Goal: Download file/media

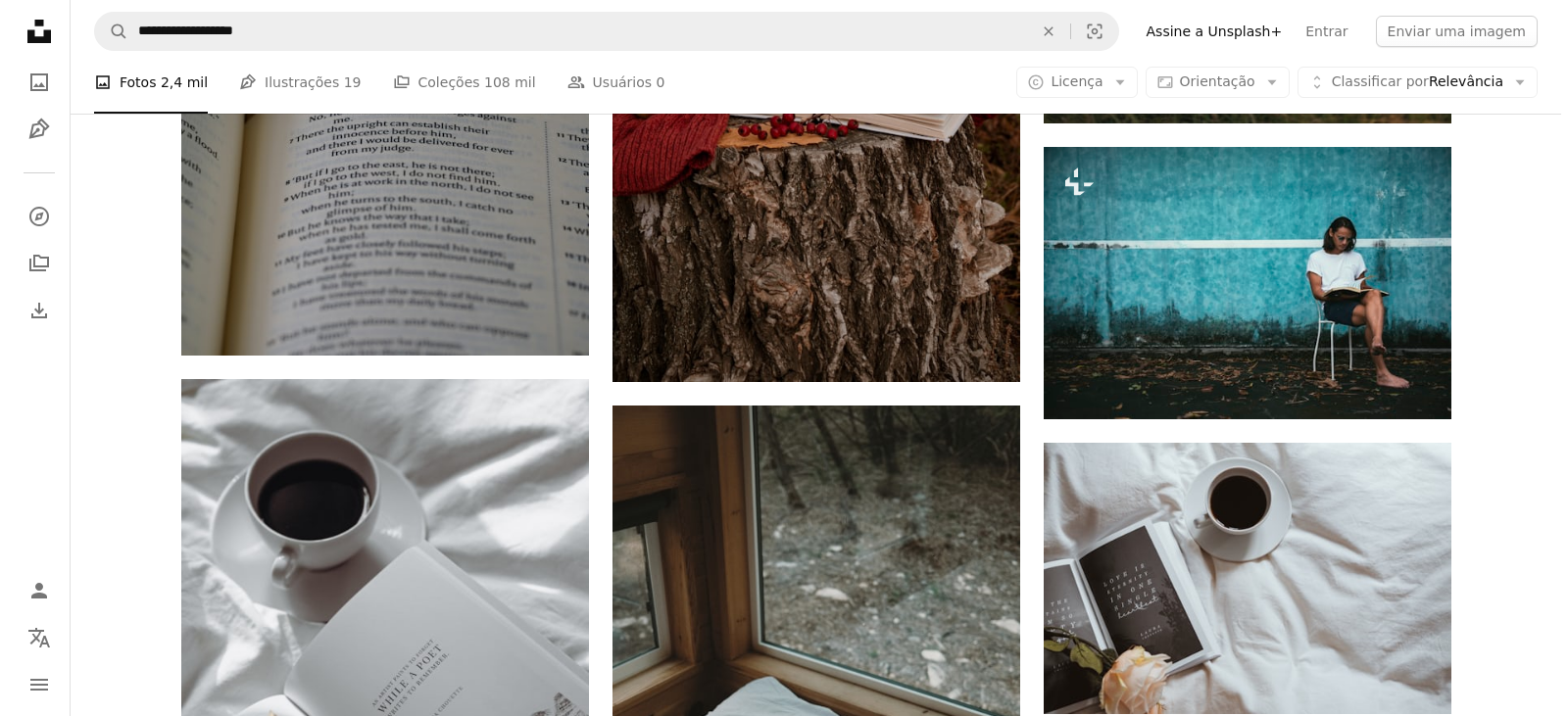
scroll to position [69932, 0]
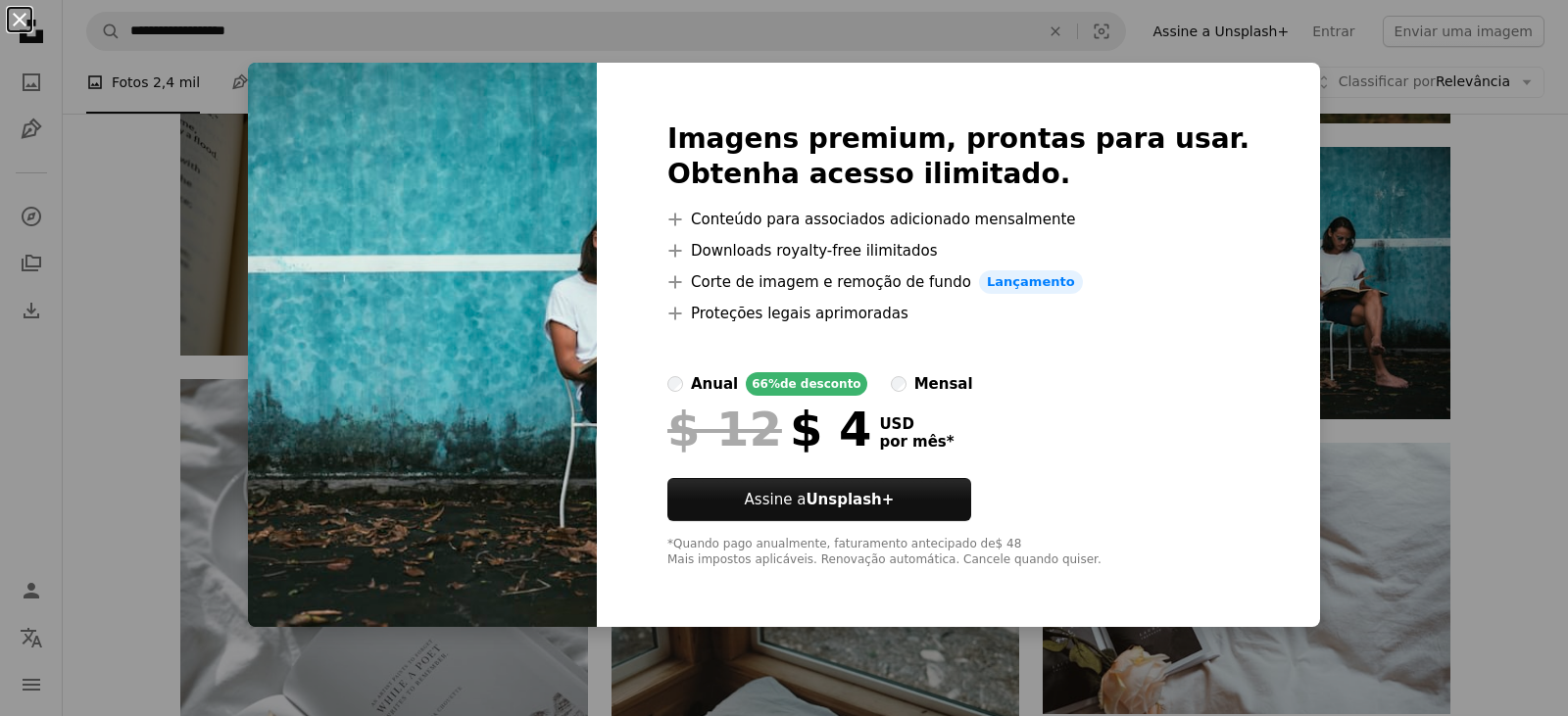
click at [17, 18] on button "An X shape" at bounding box center [20, 20] width 24 height 24
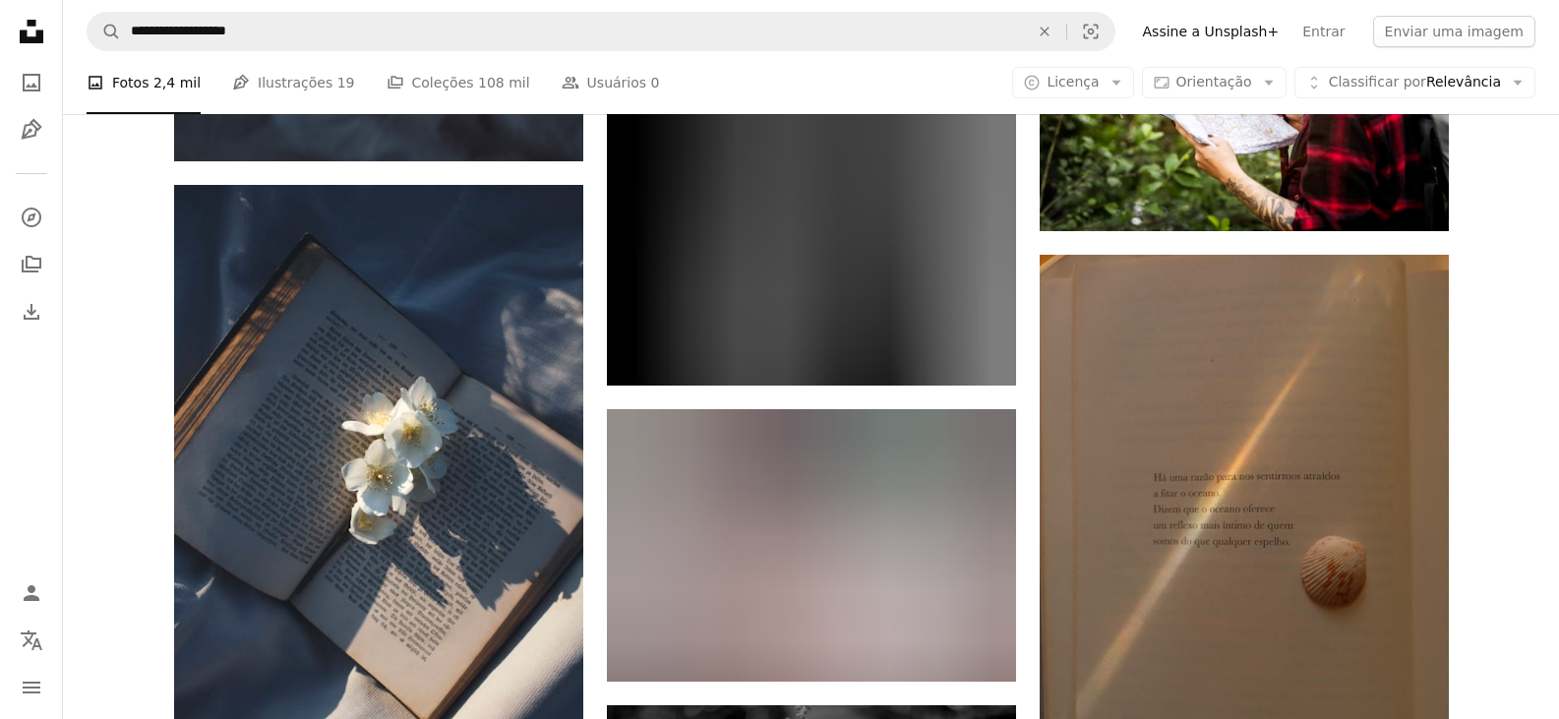
scroll to position [79471, 0]
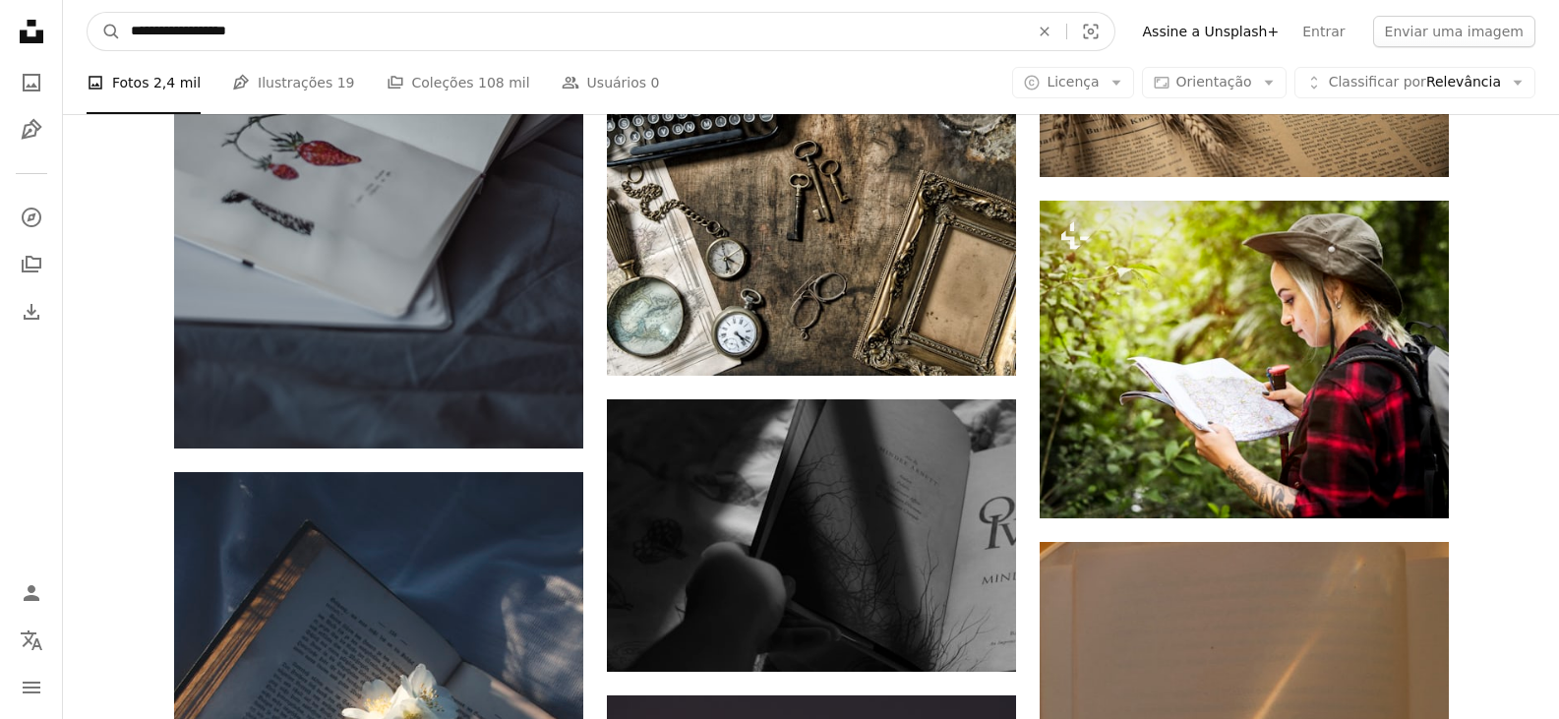
drag, startPoint x: 178, startPoint y: 31, endPoint x: 38, endPoint y: 31, distance: 139.7
type input "**********"
click button "A magnifying glass" at bounding box center [104, 31] width 33 height 37
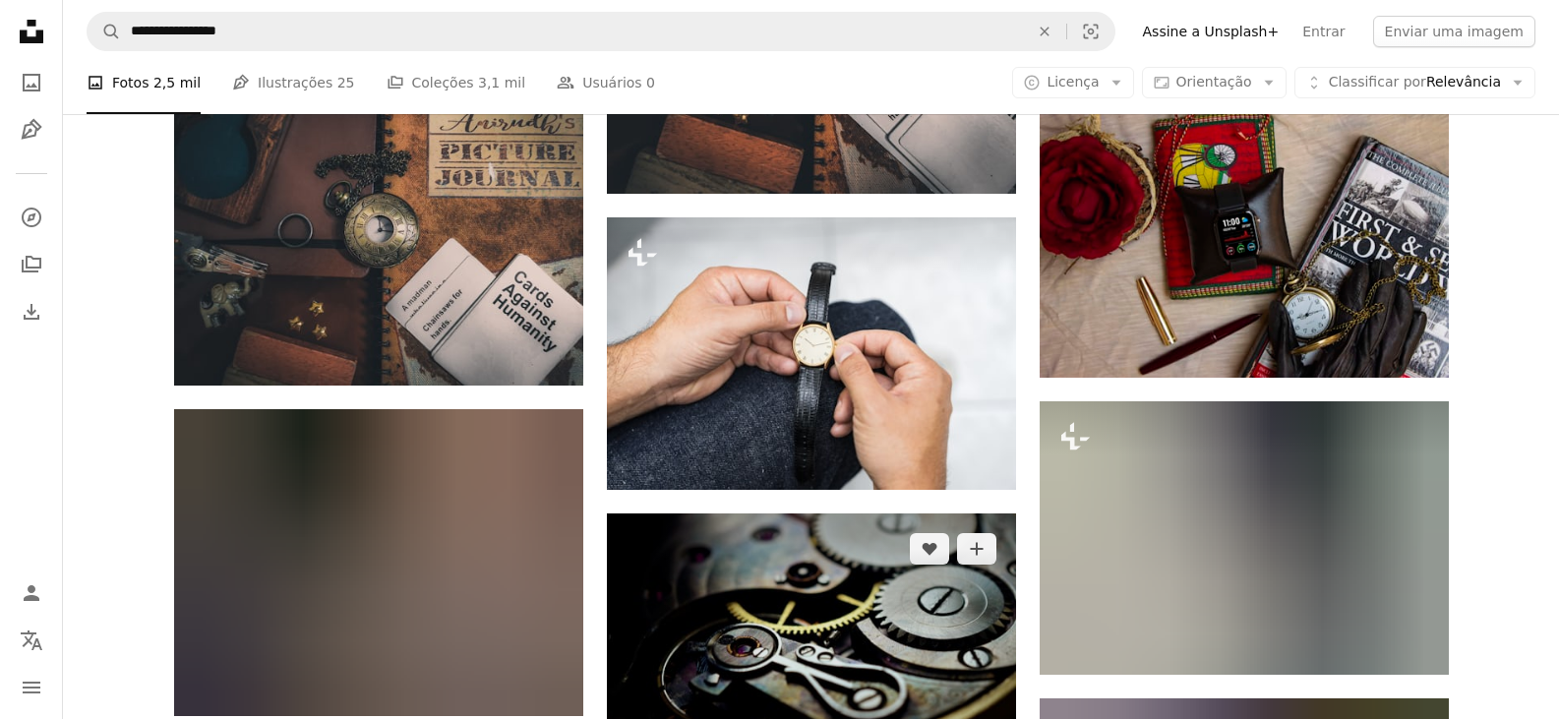
scroll to position [20753, 0]
